Goal: Check status

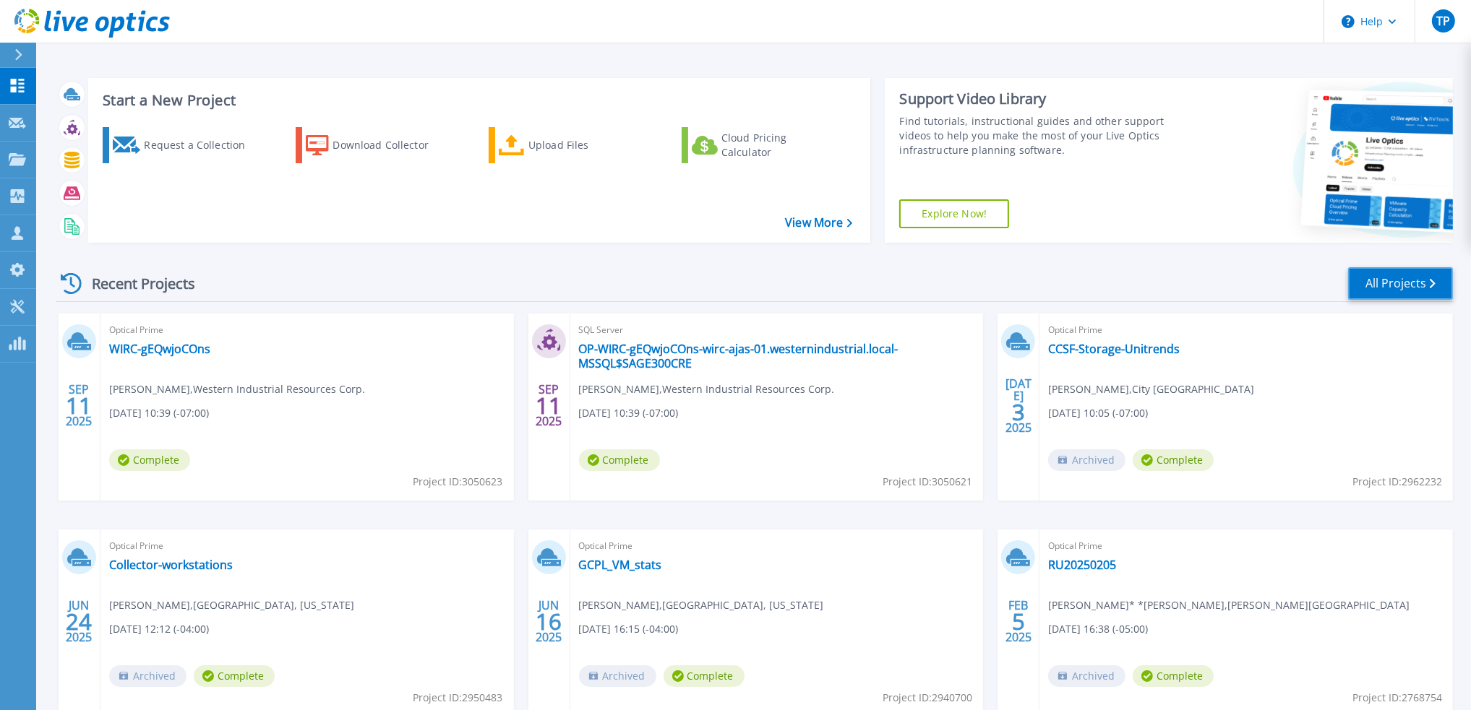
click at [1375, 284] on link "All Projects" at bounding box center [1400, 283] width 105 height 33
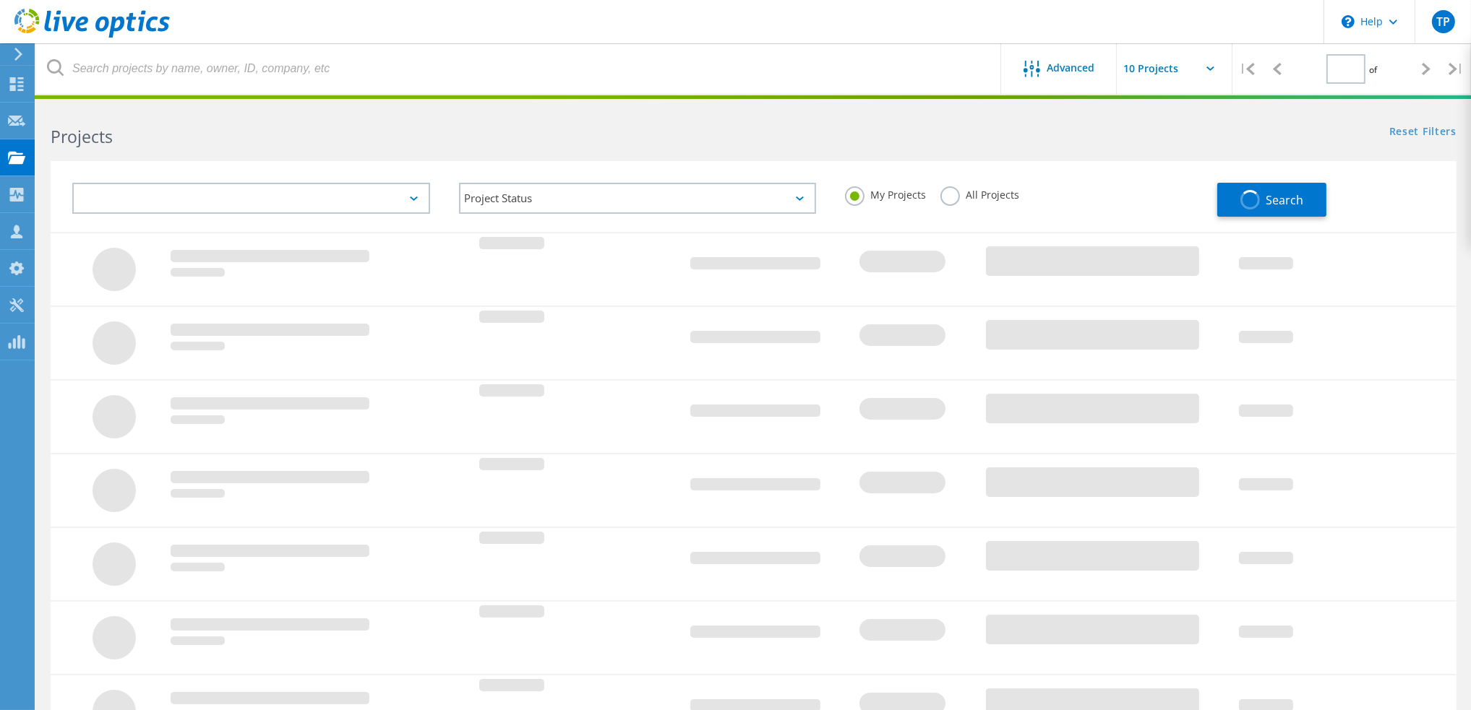
type input "1"
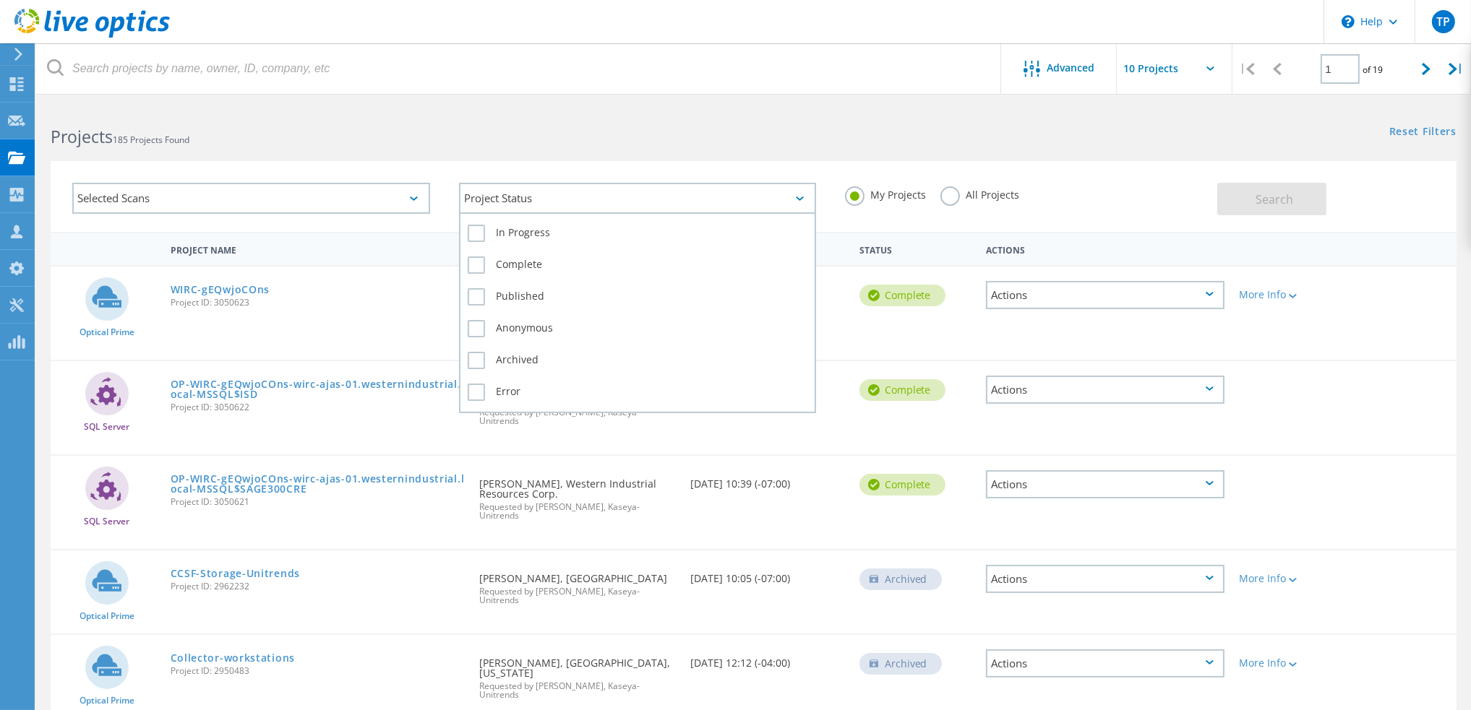
click at [591, 194] on div "Project Status" at bounding box center [638, 198] width 358 height 31
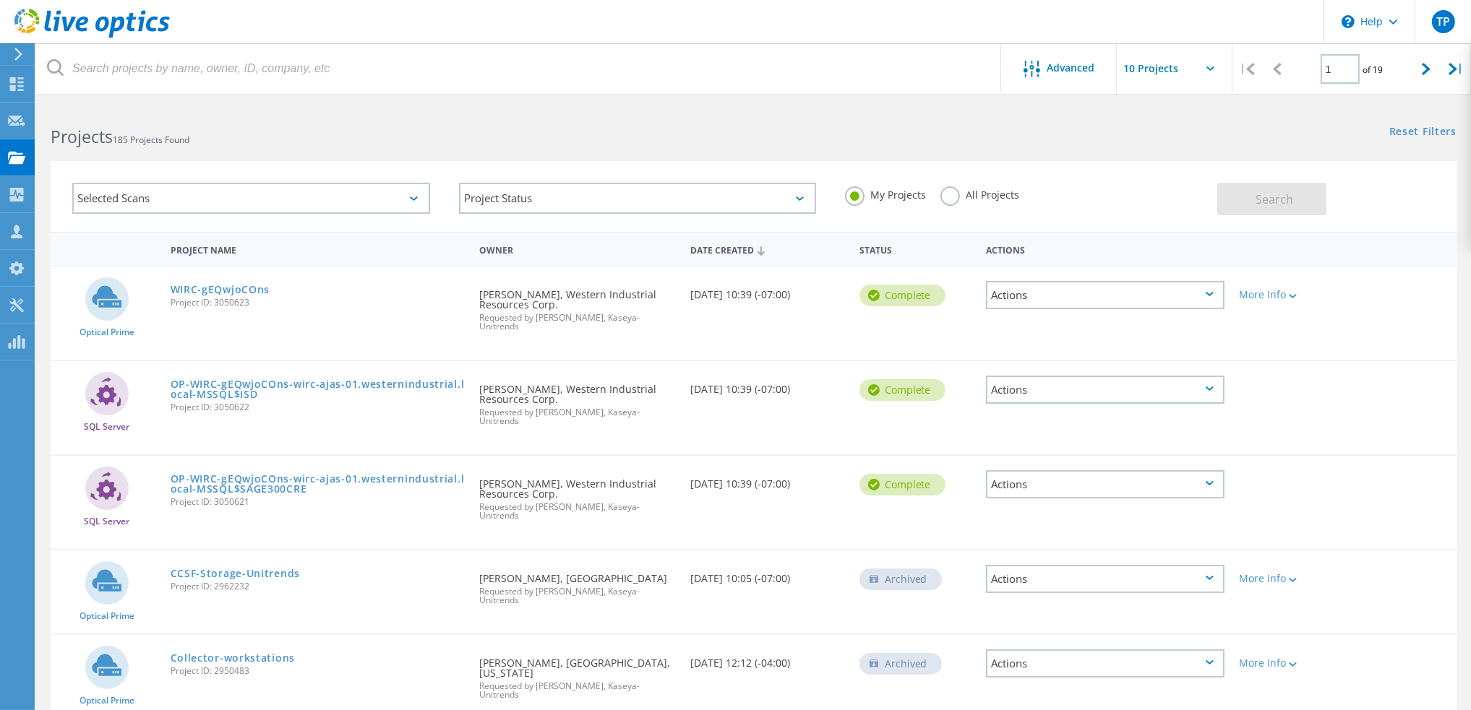
click at [593, 124] on div "Projects 185 Projects Found" at bounding box center [394, 124] width 717 height 38
click at [236, 288] on link "WIRC-gEQwjoCOns" at bounding box center [221, 290] width 100 height 10
click at [278, 474] on link "OP-WIRC-gEQwjoCOns-wirc-ajas-01.westernindustrial.local-MSSQL$SAGE300CRE" at bounding box center [318, 484] width 295 height 20
click at [280, 379] on link "OP-WIRC-gEQwjoCOns-wirc-ajas-01.westernindustrial.local-MSSQL$ISD" at bounding box center [318, 389] width 295 height 20
drag, startPoint x: 541, startPoint y: 296, endPoint x: 526, endPoint y: 306, distance: 17.6
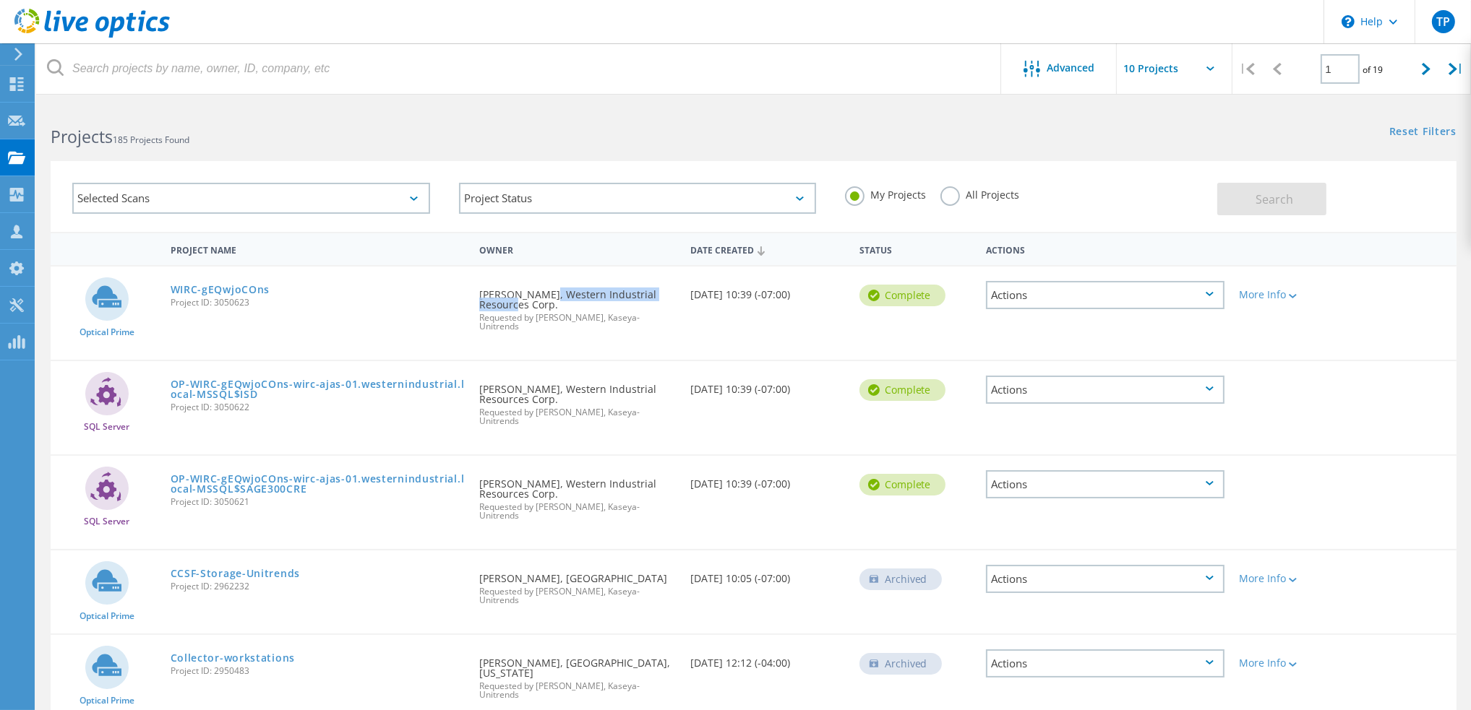
click at [526, 306] on div "Requested By Gus Puorro, Western Industrial Resources Corp. Requested by Tommy …" at bounding box center [577, 306] width 211 height 79
copy div "Western Industrial Resources"
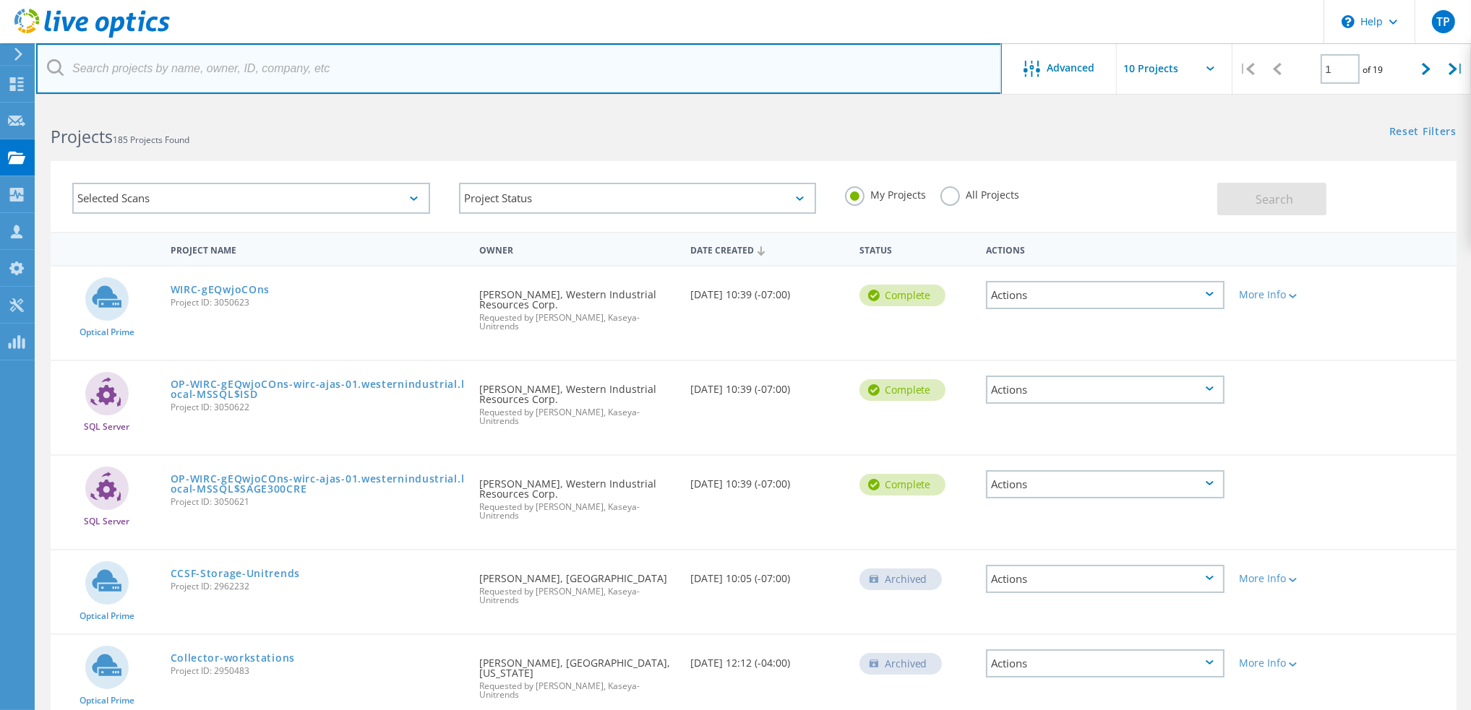
click at [627, 71] on input "text" at bounding box center [519, 68] width 966 height 51
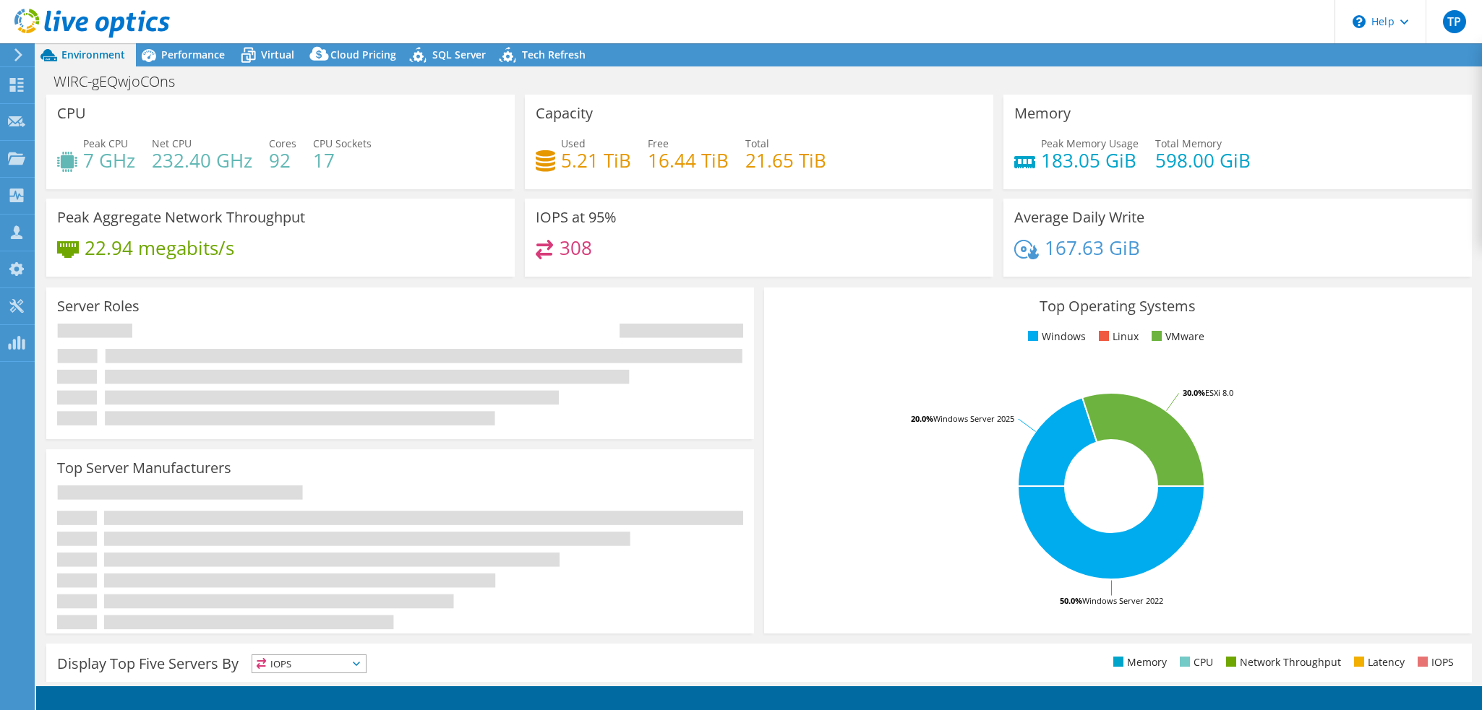
select select "USD"
